Goal: Participate in discussion: Engage in conversation with other users on a specific topic

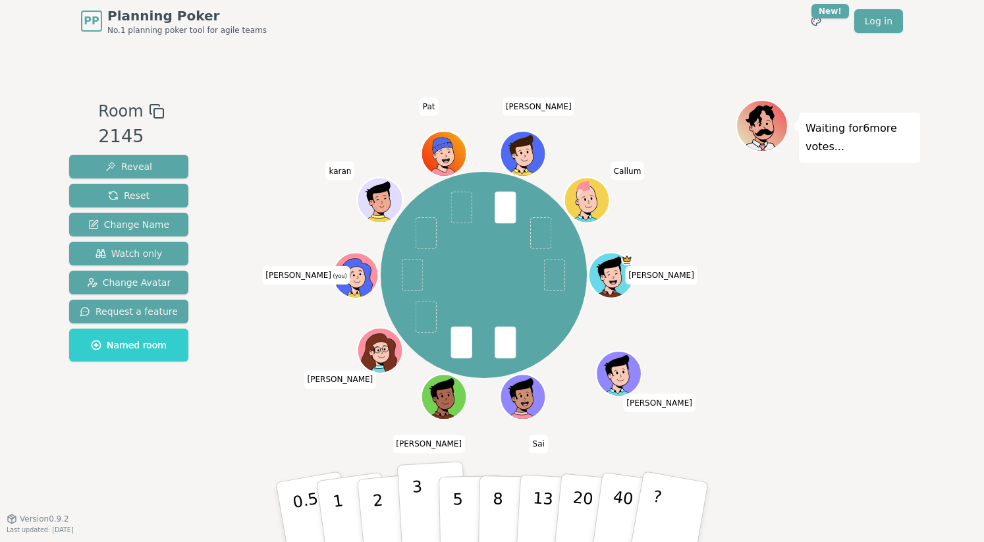
click at [420, 501] on p "3" at bounding box center [419, 514] width 14 height 72
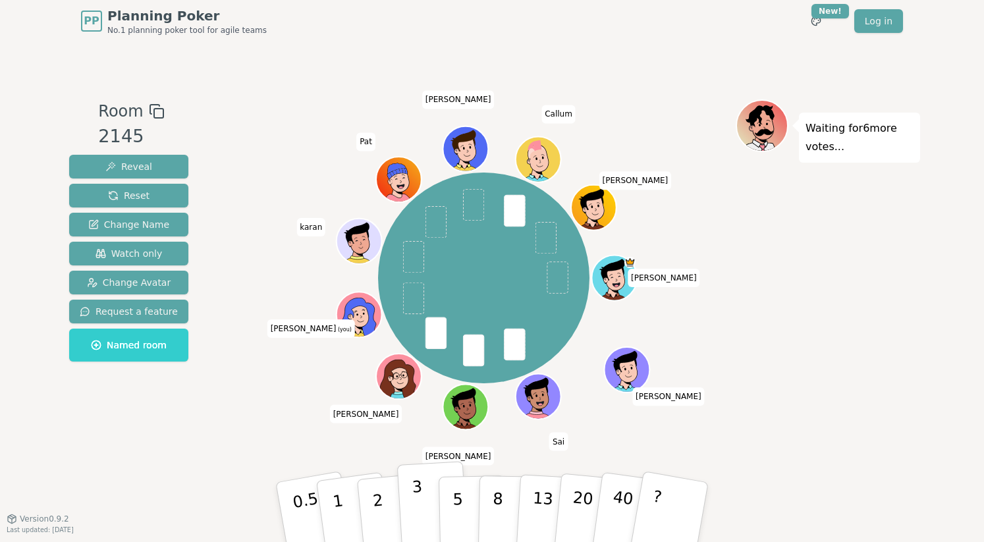
click at [414, 505] on p "3" at bounding box center [419, 514] width 14 height 72
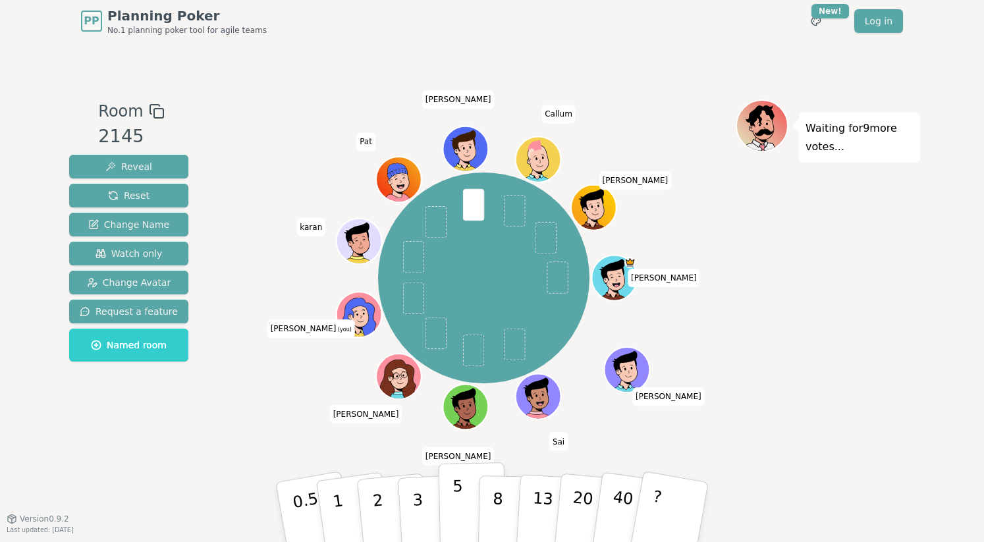
click at [457, 514] on p "5" at bounding box center [458, 512] width 11 height 71
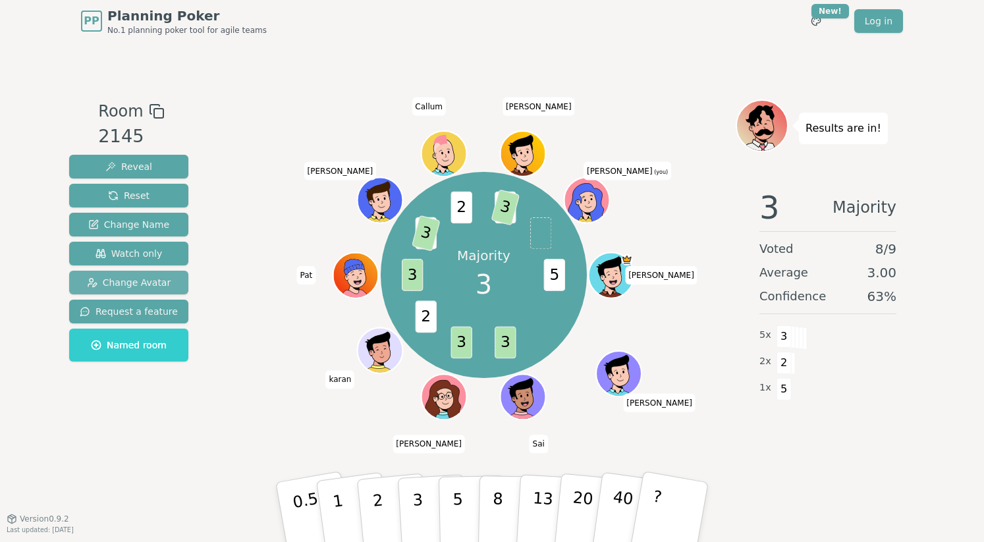
click at [140, 285] on span "Change Avatar" at bounding box center [129, 282] width 84 height 13
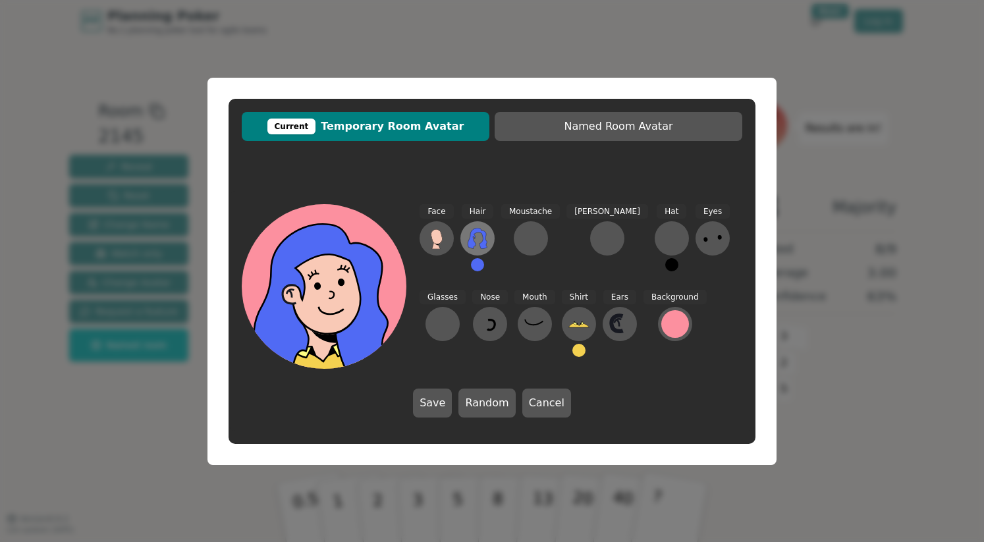
click at [484, 240] on icon at bounding box center [477, 238] width 19 height 21
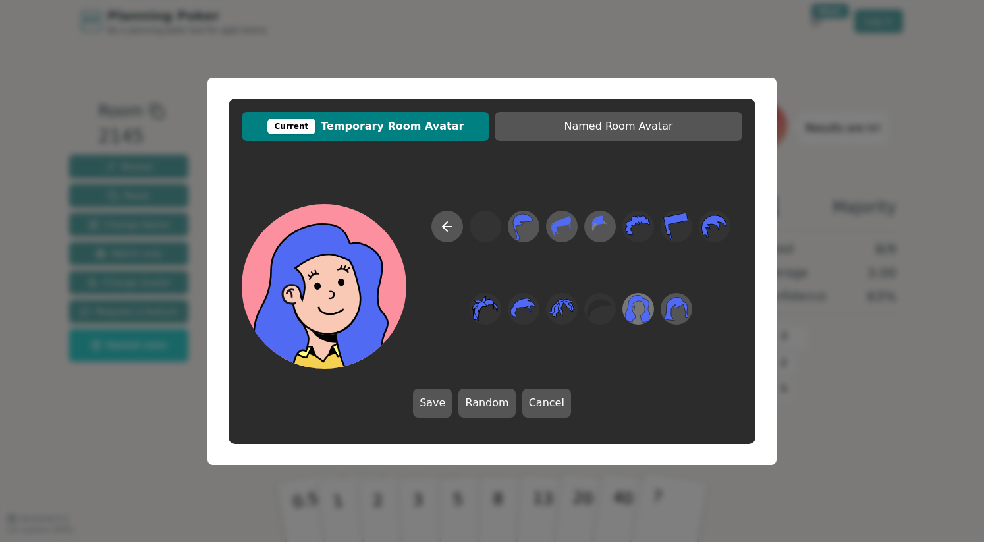
click at [633, 307] on icon at bounding box center [638, 309] width 26 height 30
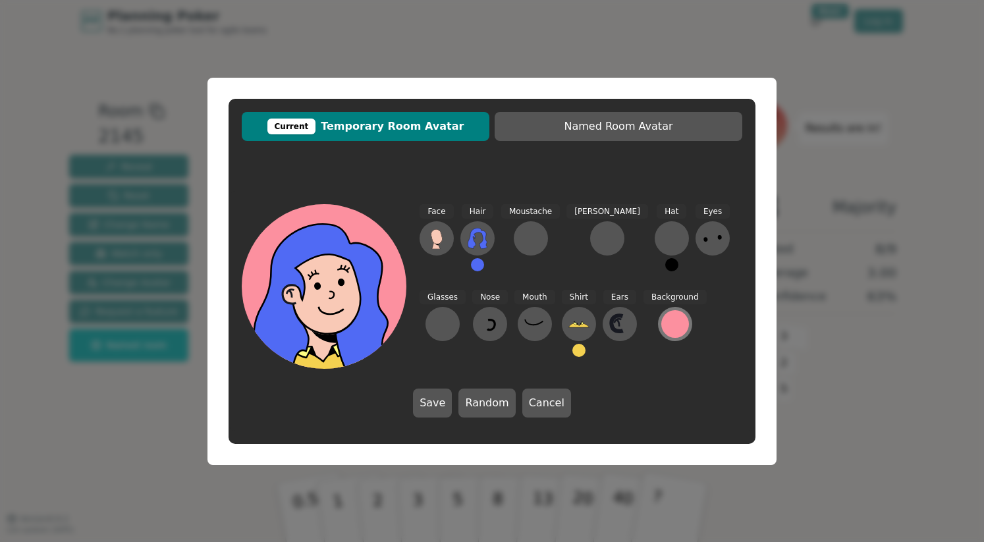
click at [661, 327] on div at bounding box center [675, 324] width 28 height 28
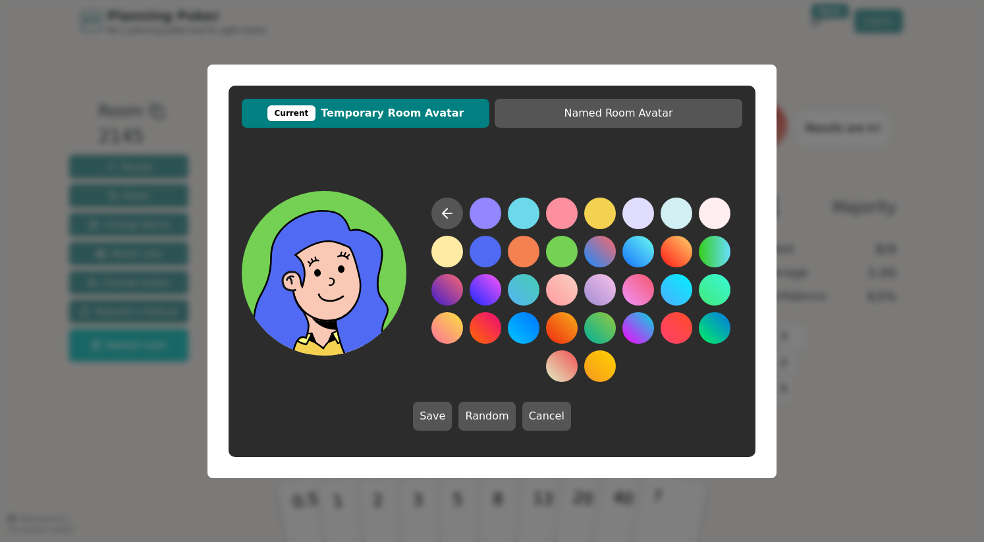
click at [557, 253] on button at bounding box center [562, 252] width 32 height 32
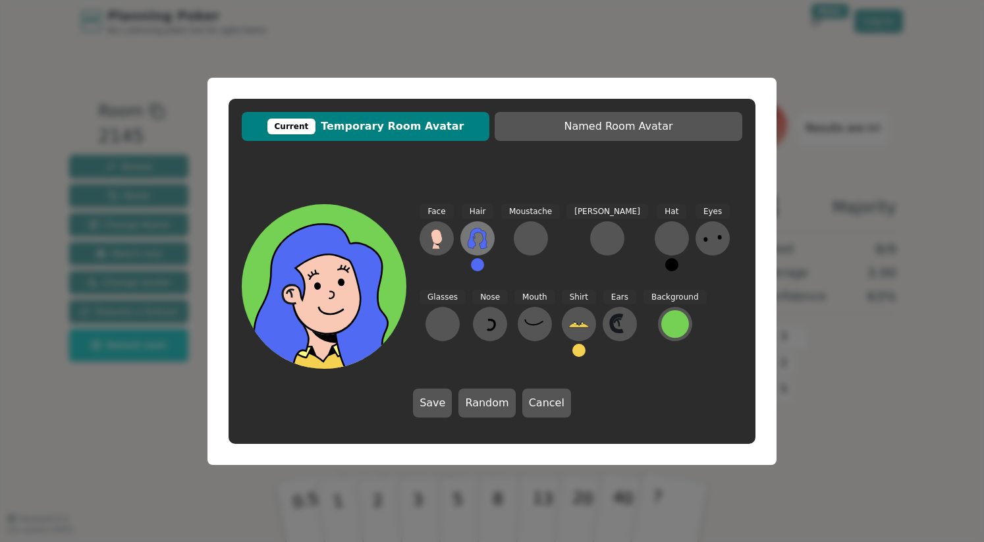
click at [478, 244] on icon at bounding box center [477, 238] width 21 height 21
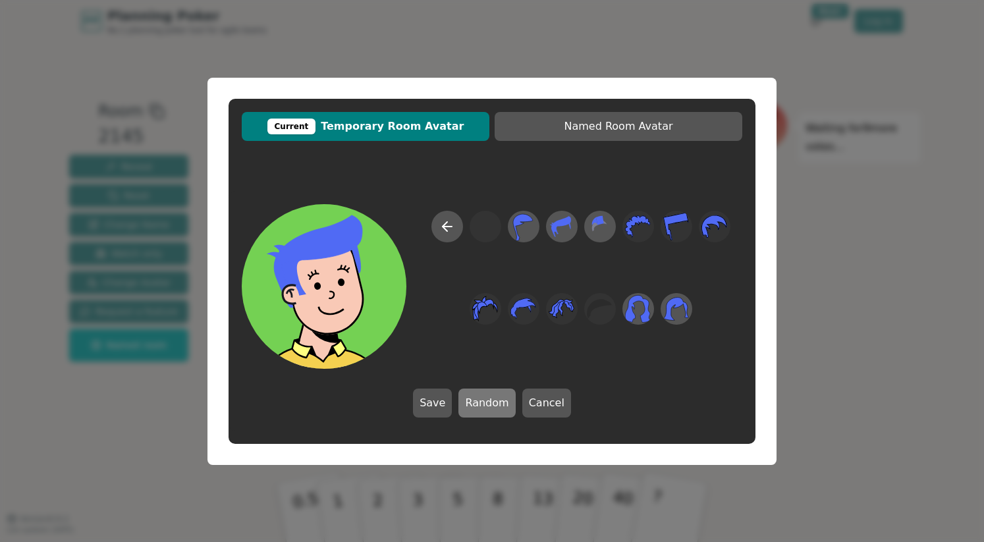
click at [491, 408] on button "Random" at bounding box center [486, 403] width 57 height 29
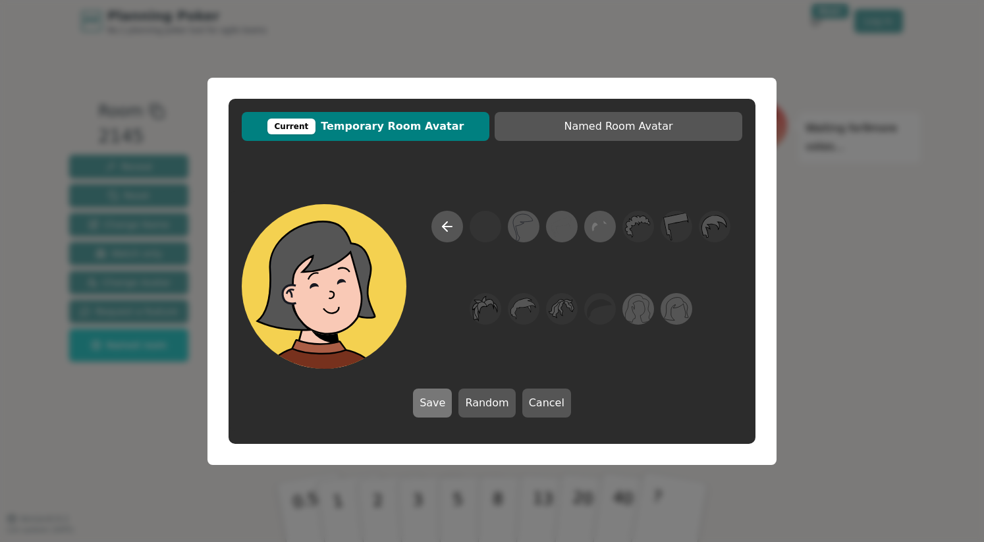
click at [435, 413] on button "Save" at bounding box center [432, 403] width 39 height 29
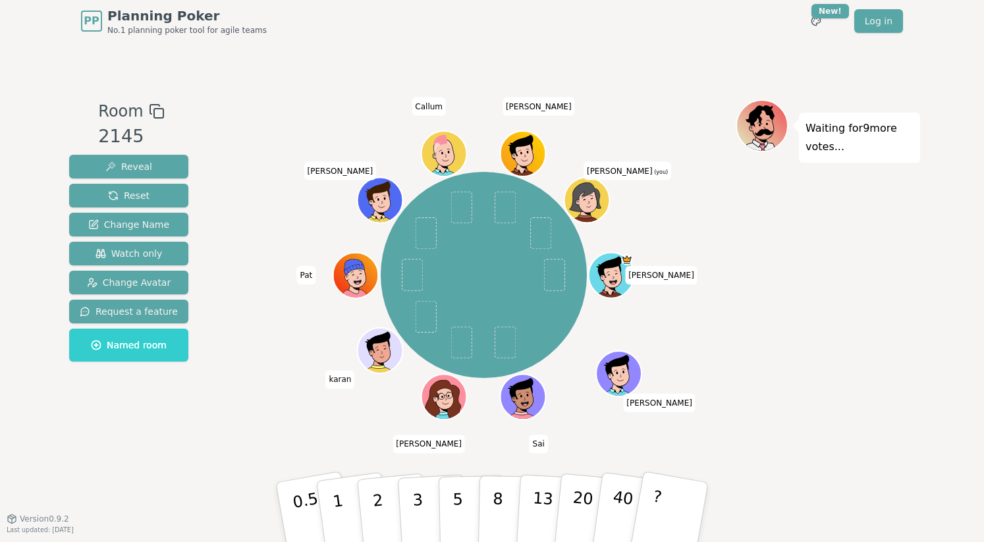
click at [719, 376] on div "Mohamed Mike Sai chandler karan Pat Matty K Callum Joe Meenu (you)" at bounding box center [484, 275] width 504 height 305
